Goal: Task Accomplishment & Management: Use online tool/utility

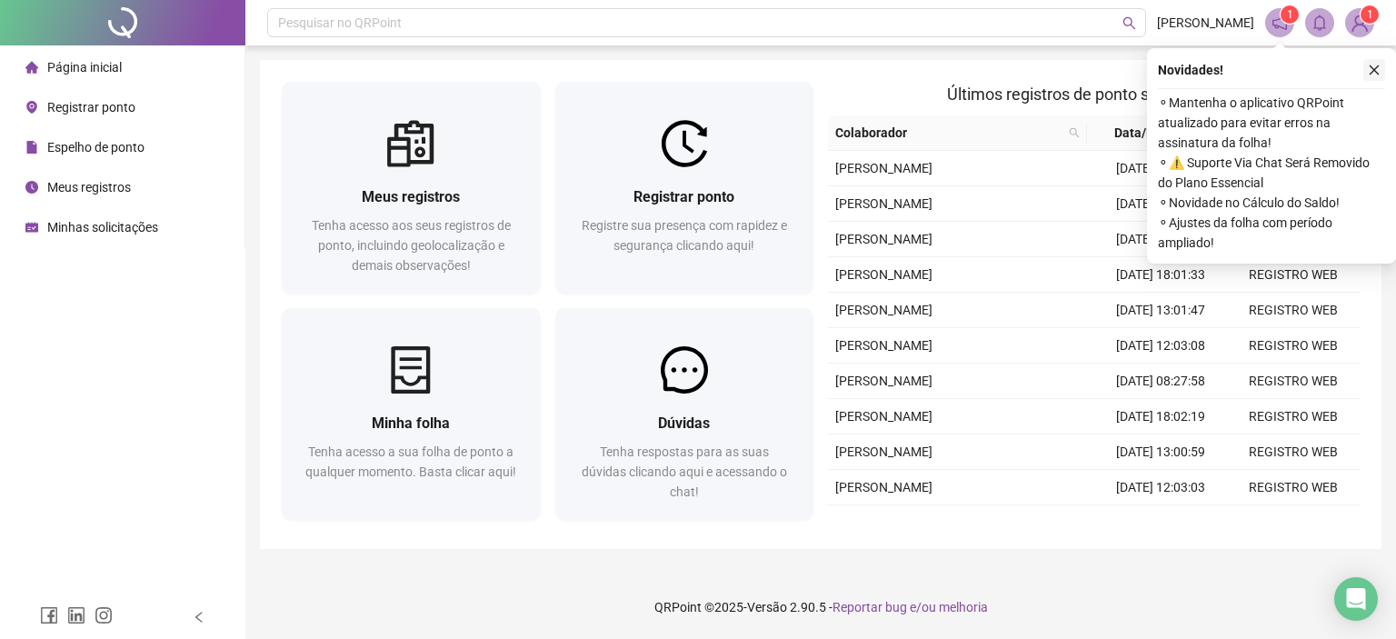
click at [1381, 68] on button "button" at bounding box center [1375, 70] width 22 height 22
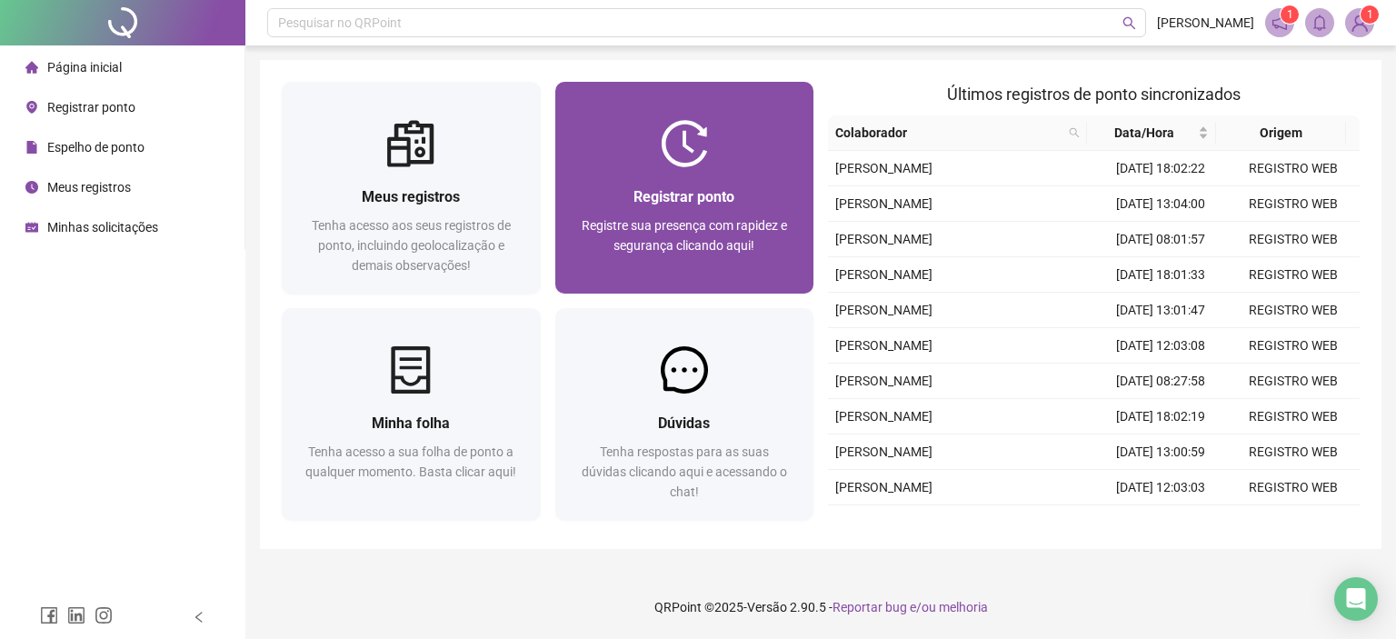
click at [676, 180] on div "Registrar ponto Registre sua presença com rapidez e segurança clicando aqui!" at bounding box center [684, 230] width 259 height 126
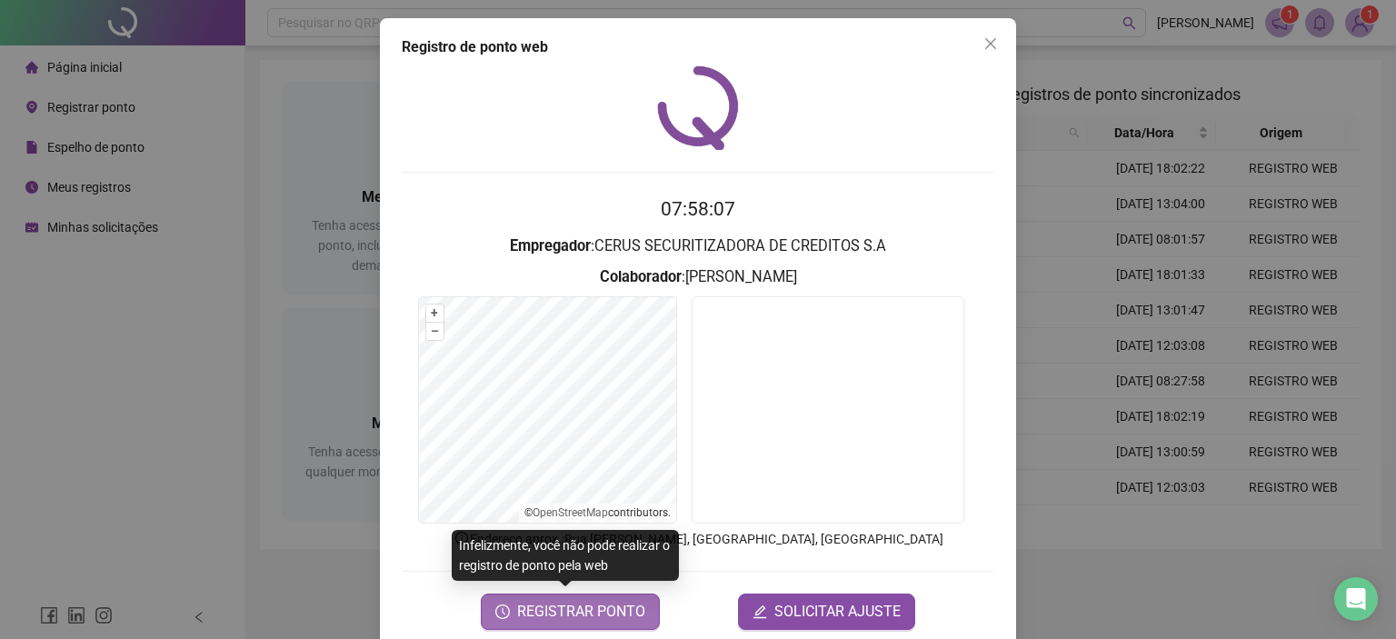
click at [570, 614] on span "REGISTRAR PONTO" at bounding box center [581, 612] width 128 height 22
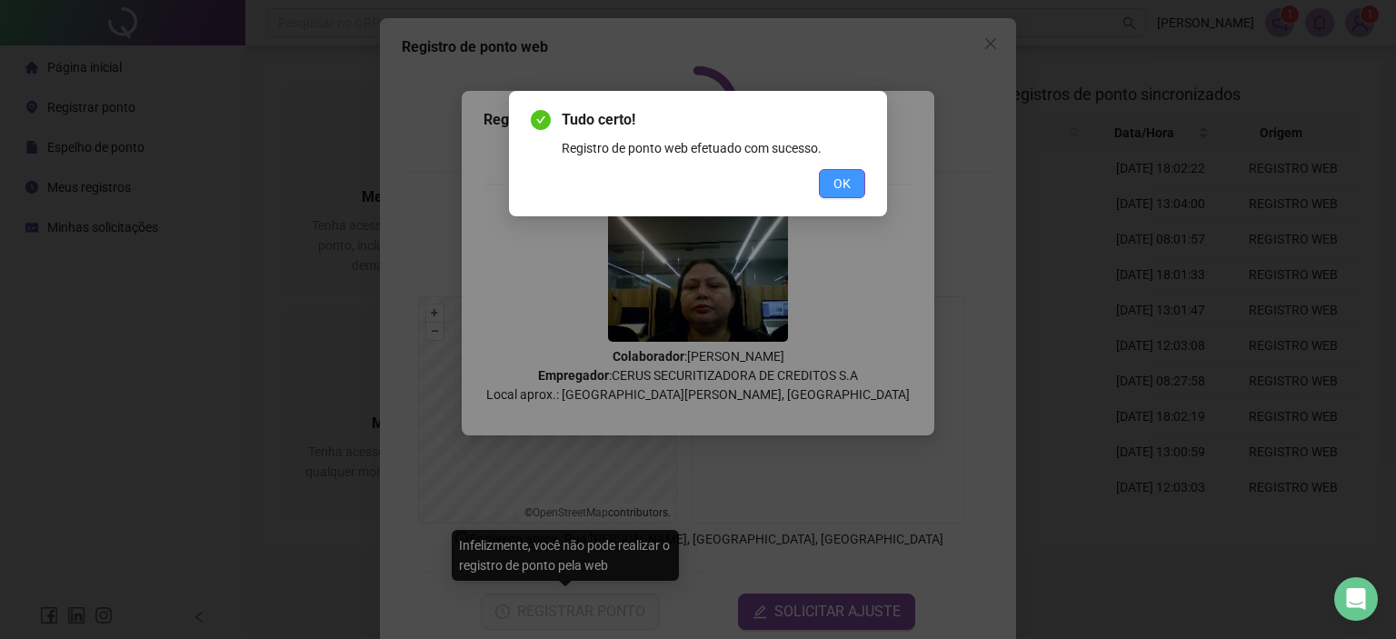
click at [847, 177] on span "OK" at bounding box center [842, 184] width 17 height 20
